Goal: Transaction & Acquisition: Purchase product/service

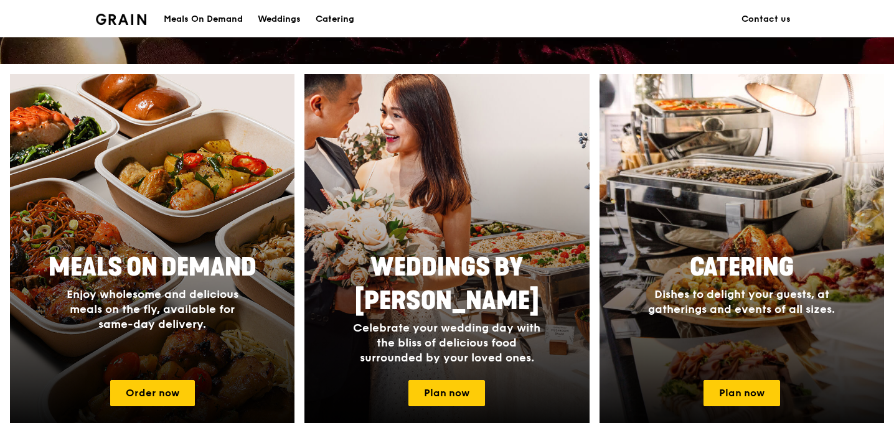
scroll to position [456, 0]
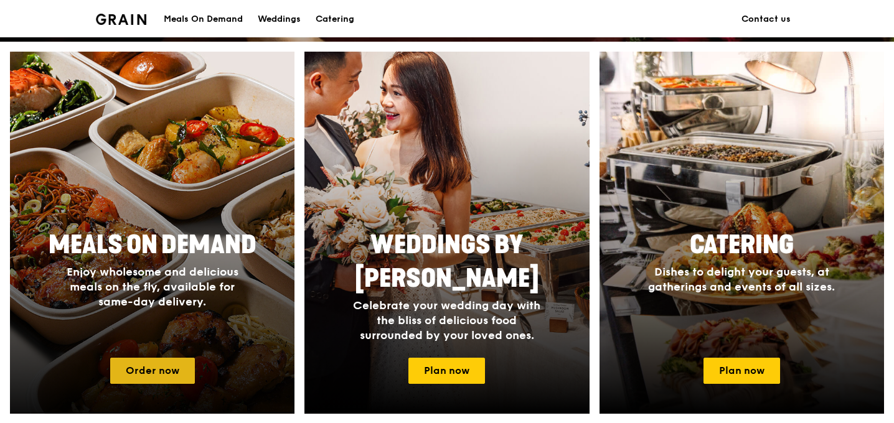
click at [161, 371] on link "Order now" at bounding box center [152, 371] width 85 height 26
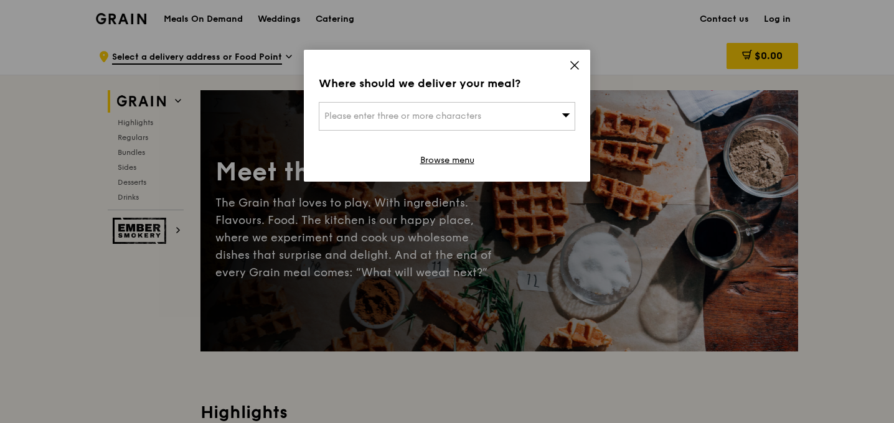
click at [551, 116] on div "Please enter three or more characters" at bounding box center [447, 116] width 257 height 29
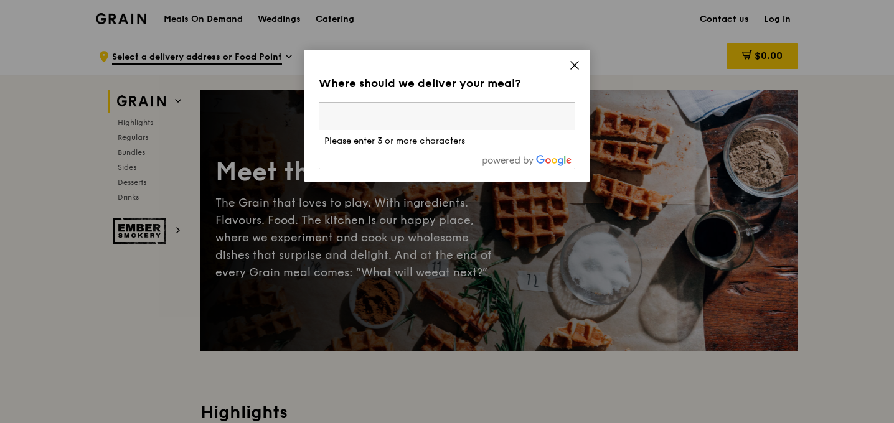
click at [572, 65] on icon at bounding box center [574, 65] width 11 height 11
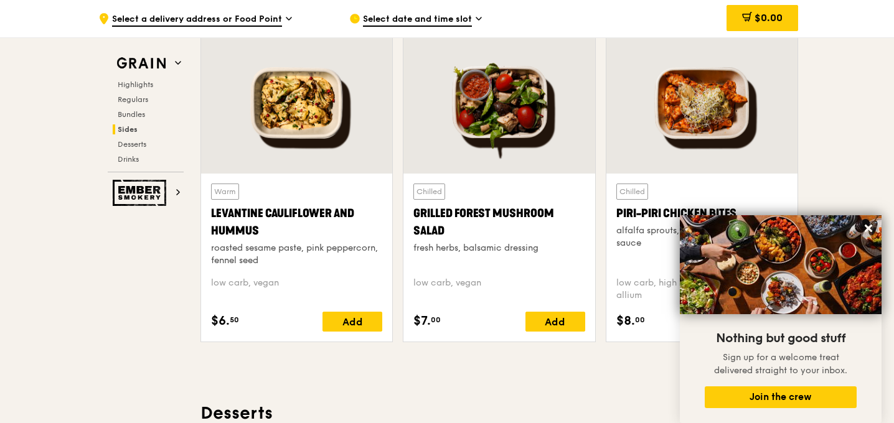
scroll to position [3184, 0]
click at [250, 17] on span "Select a delivery address or Food Point" at bounding box center [197, 20] width 170 height 14
click at [426, 17] on span "Select date and time slot" at bounding box center [417, 20] width 109 height 14
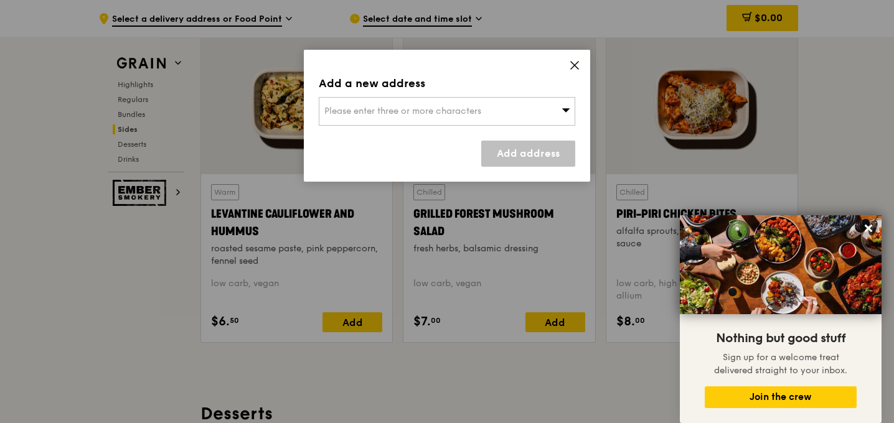
click at [575, 65] on icon at bounding box center [574, 65] width 7 height 7
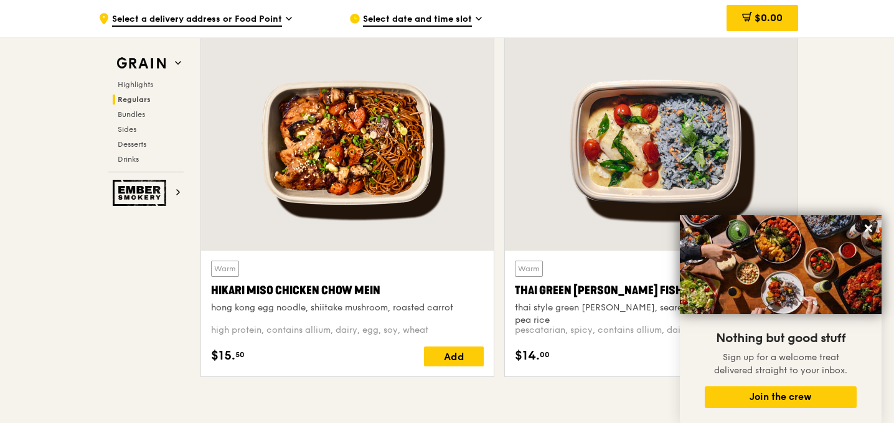
scroll to position [0, 0]
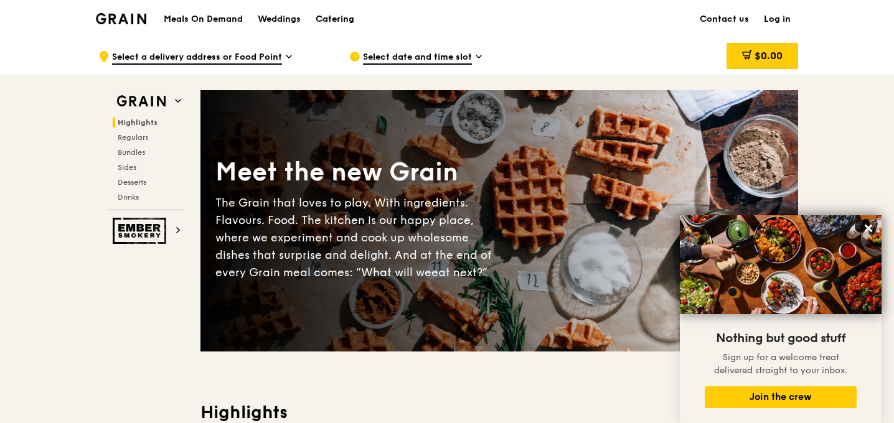
click at [333, 18] on div "Catering" at bounding box center [335, 19] width 39 height 37
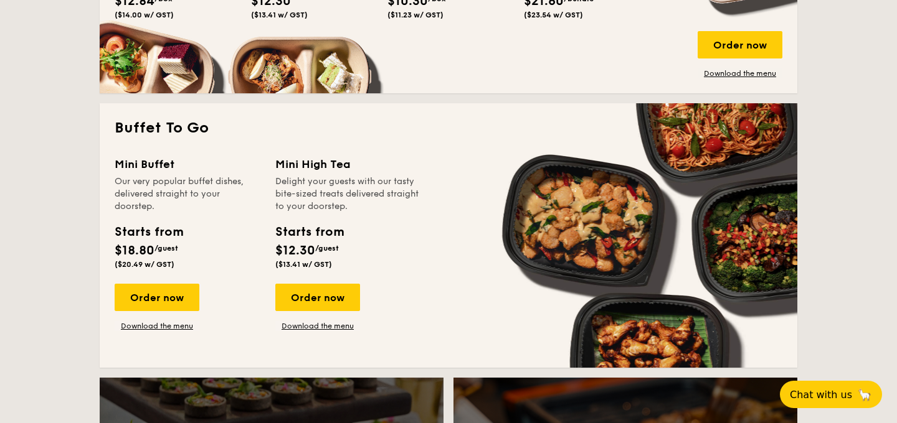
scroll to position [1011, 0]
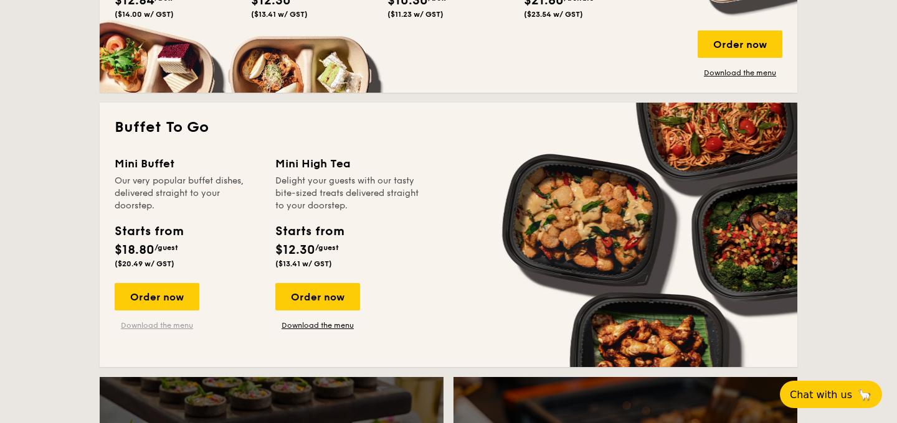
click at [156, 321] on link "Download the menu" at bounding box center [157, 326] width 85 height 10
